Goal: Use online tool/utility: Utilize a website feature to perform a specific function

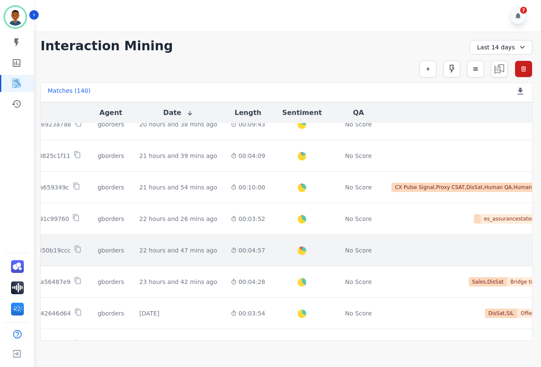
scroll to position [298, 106]
